Goal: Information Seeking & Learning: Learn about a topic

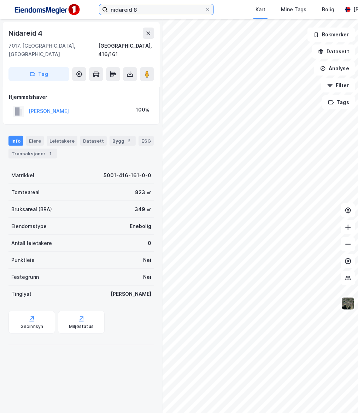
click at [160, 11] on input "nidareid 8" at bounding box center [156, 9] width 97 height 11
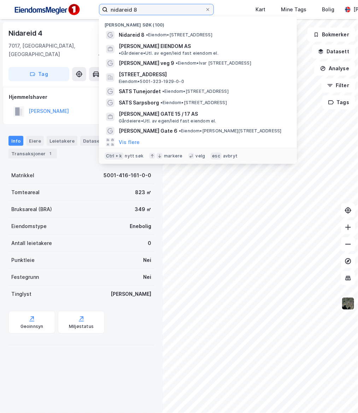
click at [160, 11] on input "nidareid 8" at bounding box center [156, 9] width 97 height 11
type input "I"
type input "N"
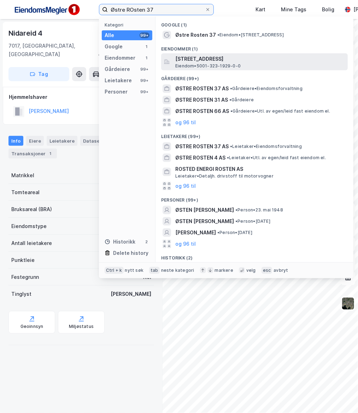
type input "Østre ROsten 37"
click at [212, 64] on span "Eiendom • 5001-323-1929-0-0" at bounding box center [207, 66] width 65 height 6
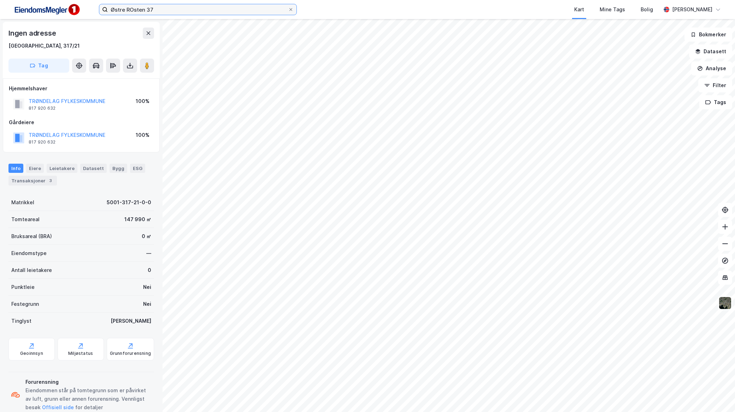
click at [198, 8] on input "Østre ROsten 37" at bounding box center [198, 9] width 180 height 11
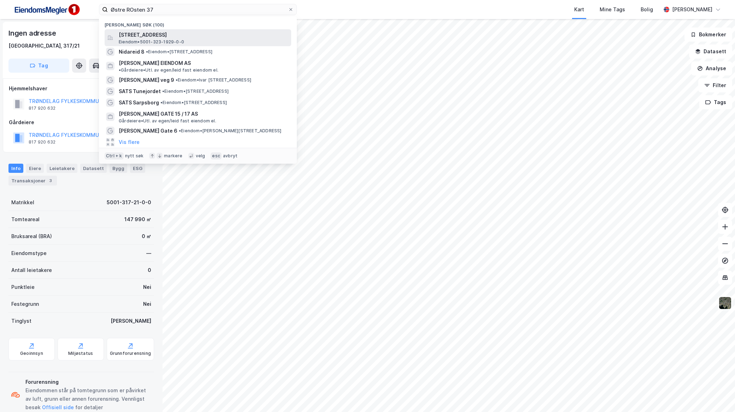
click at [191, 32] on span "[STREET_ADDRESS]" at bounding box center [204, 35] width 170 height 8
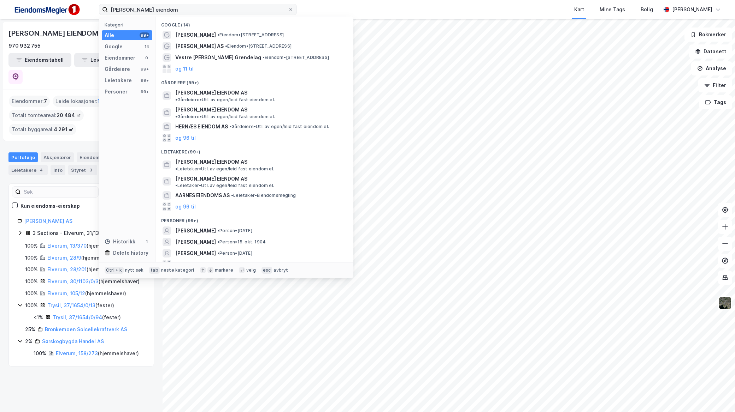
click at [163, 12] on input "[PERSON_NAME] eiendom" at bounding box center [198, 9] width 180 height 11
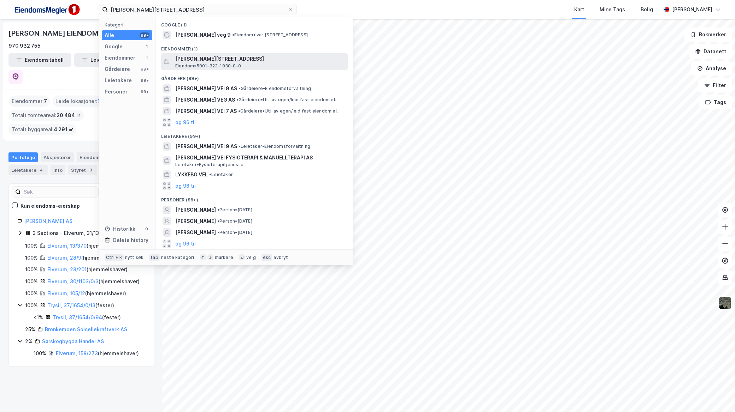
type input "[PERSON_NAME][STREET_ADDRESS]"
click at [254, 57] on span "[PERSON_NAME][STREET_ADDRESS]" at bounding box center [260, 59] width 170 height 8
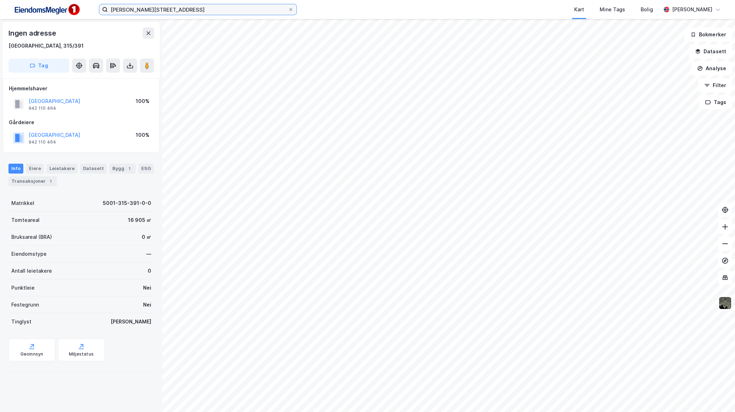
click at [254, 9] on input "Ivar Lykkes vei 9" at bounding box center [198, 9] width 180 height 11
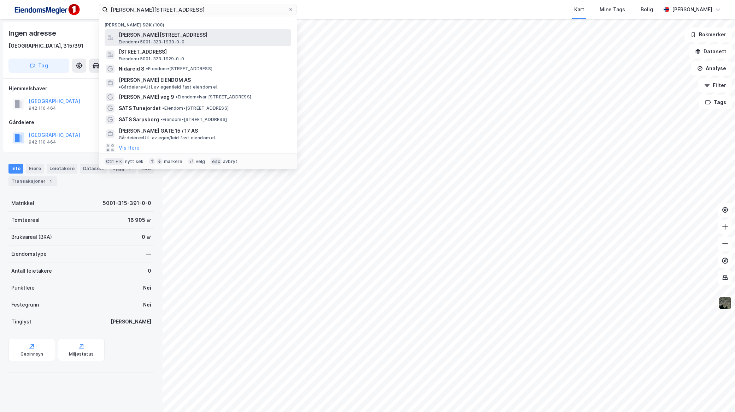
click at [244, 32] on span "Ivar Lykkes veg 9, 7075, TILLER, TRONDHEIM" at bounding box center [204, 35] width 170 height 8
